Goal: Use online tool/utility: Utilize a website feature to perform a specific function

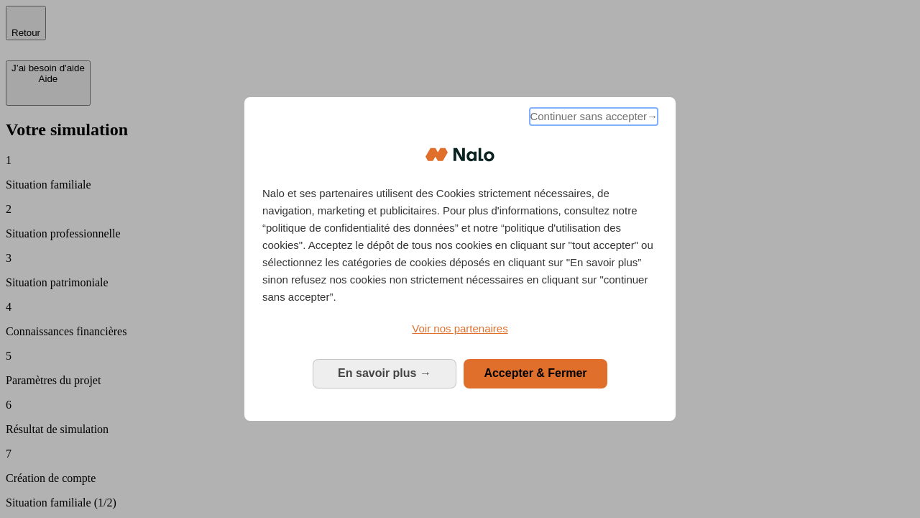
click at [593, 119] on span "Continuer sans accepter →" at bounding box center [594, 116] width 128 height 17
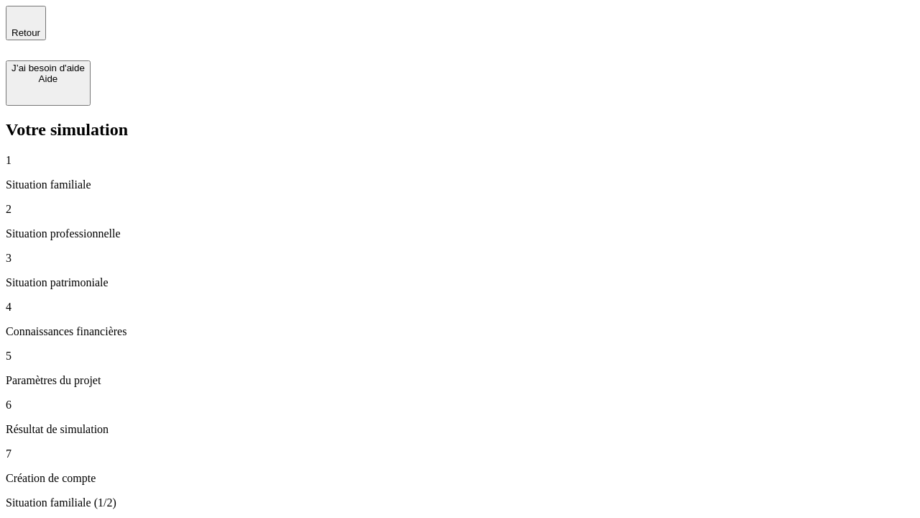
type input "30 000"
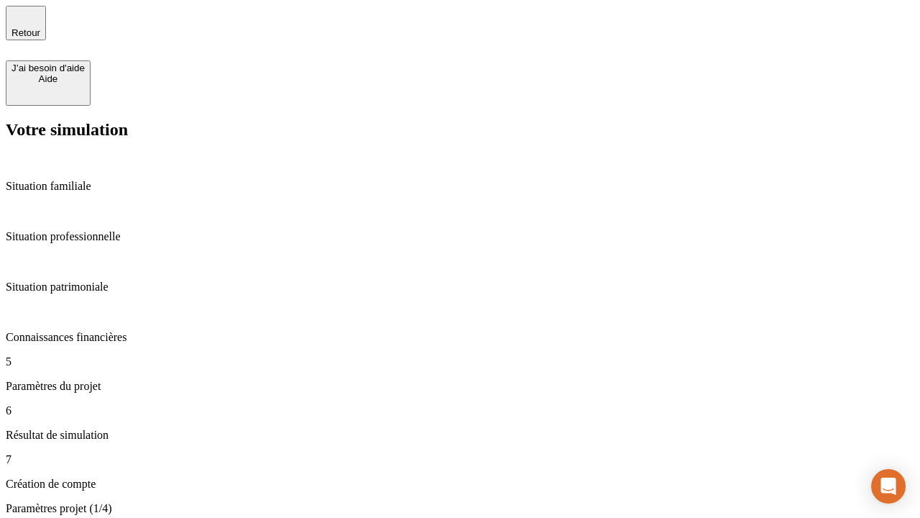
type input "25"
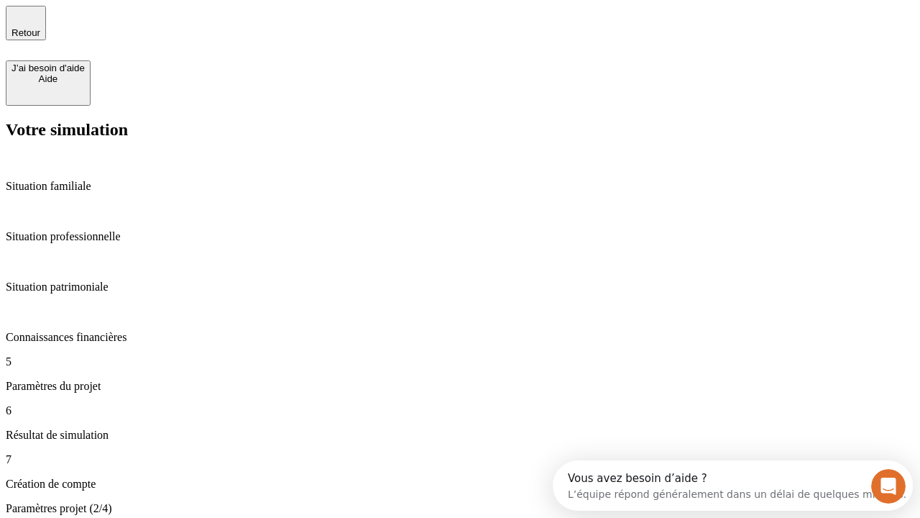
type input "5"
type input "1 000"
type input "640"
